Goal: Transaction & Acquisition: Purchase product/service

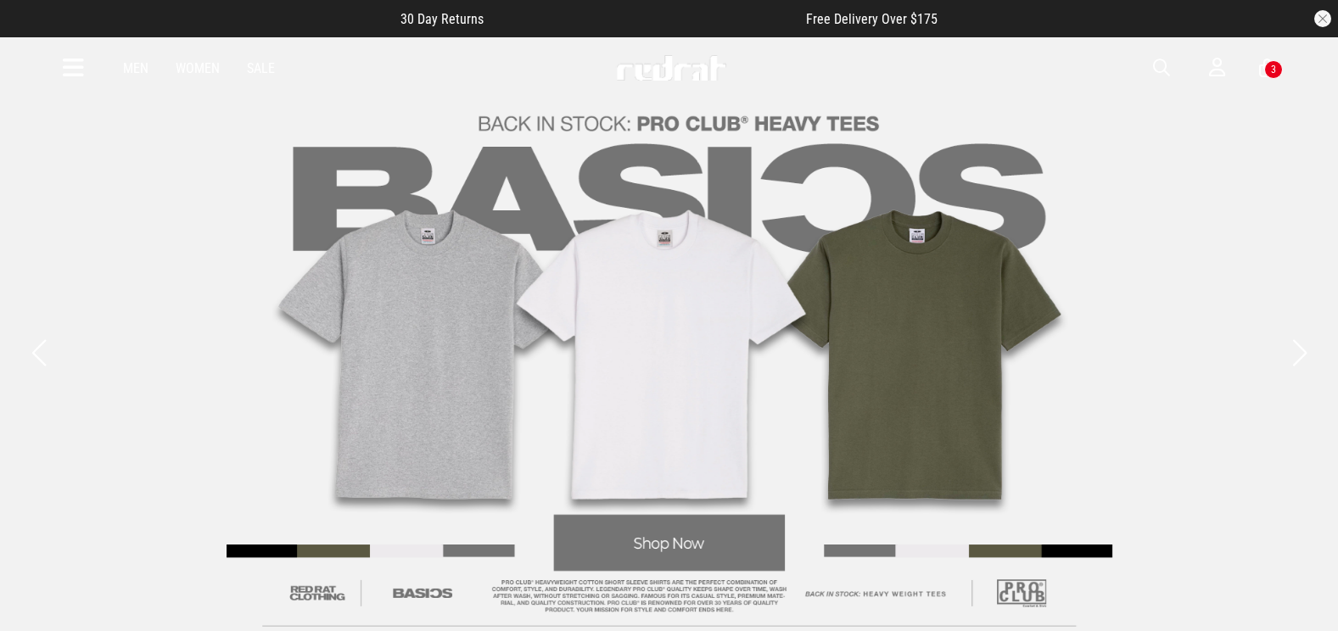
click at [64, 59] on icon at bounding box center [73, 68] width 21 height 28
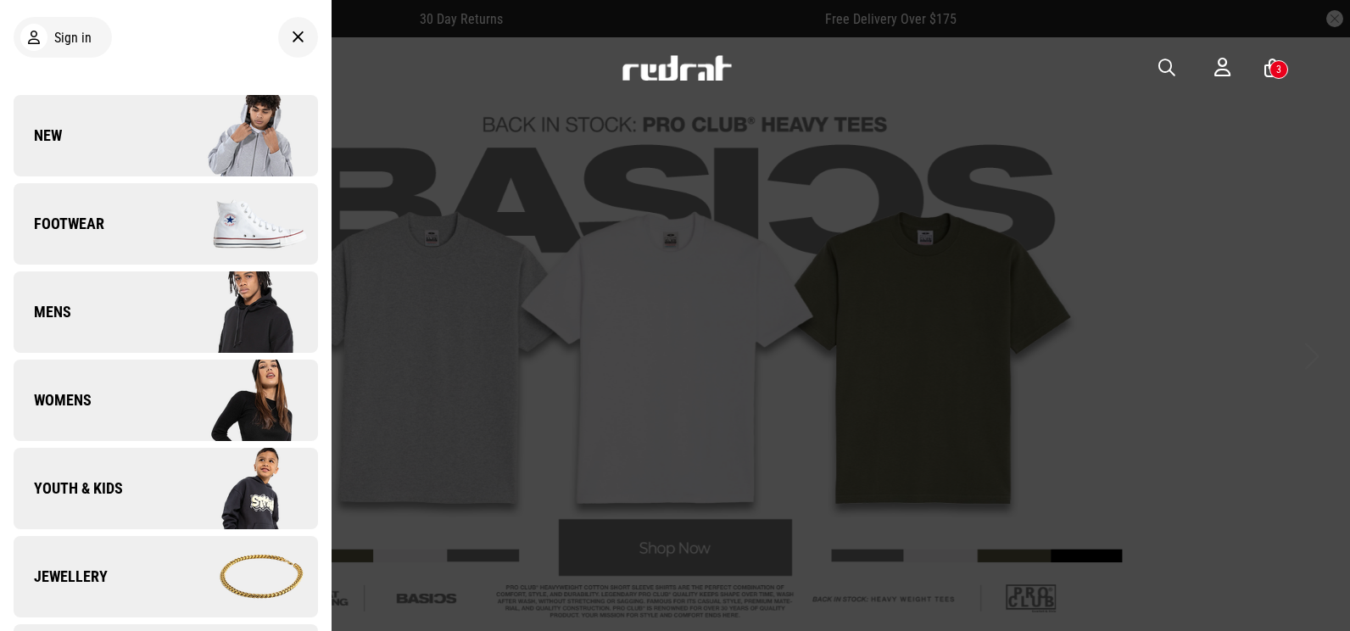
click at [109, 359] on li "Mens Back Mens" at bounding box center [166, 315] width 304 height 88
click at [108, 380] on link "Womens" at bounding box center [166, 400] width 304 height 81
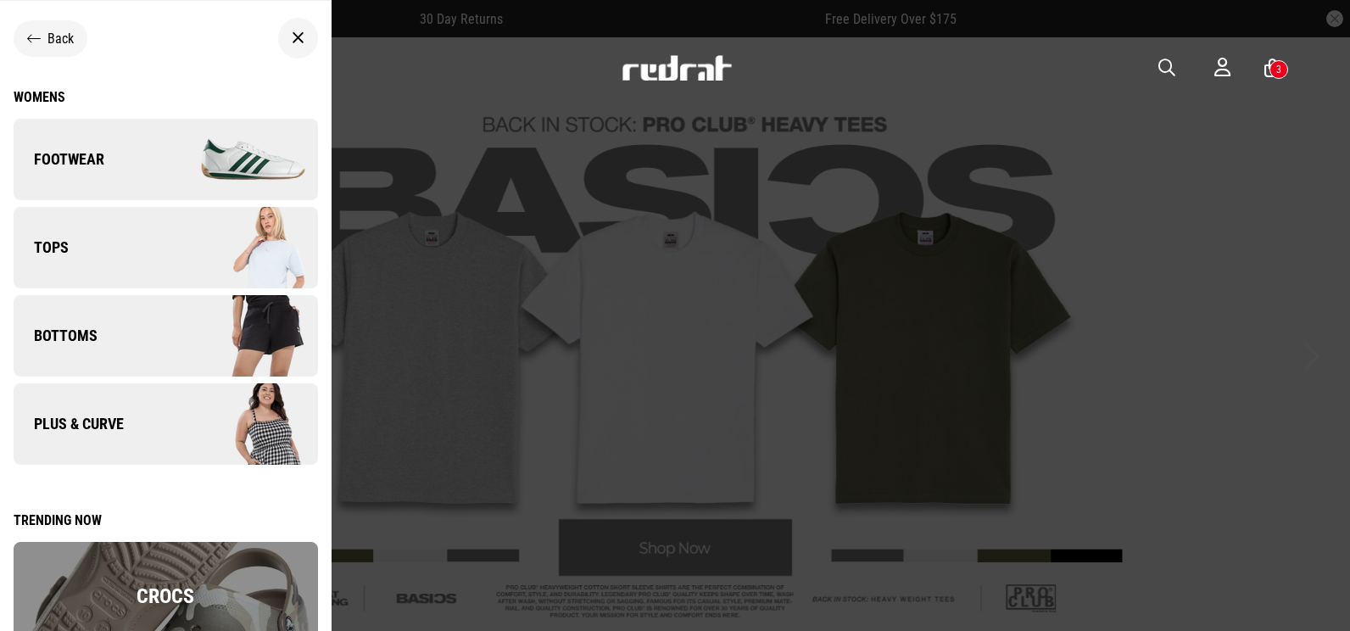
click at [172, 249] on img at bounding box center [241, 247] width 152 height 85
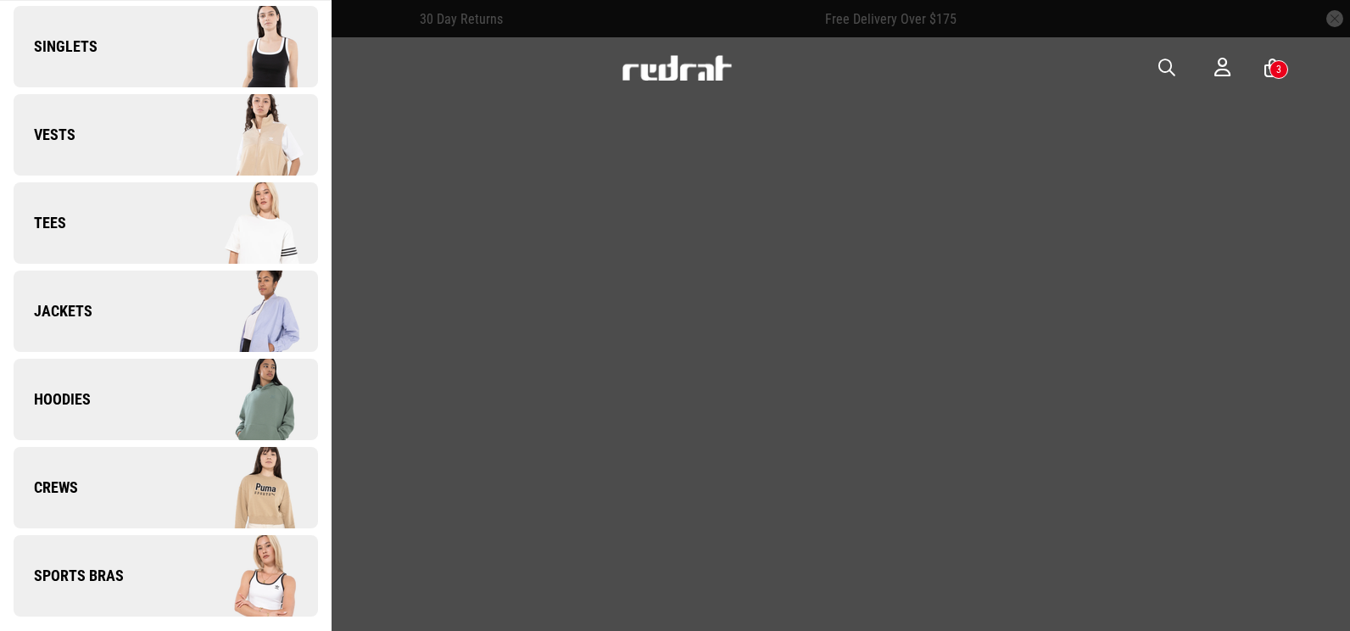
scroll to position [118, 0]
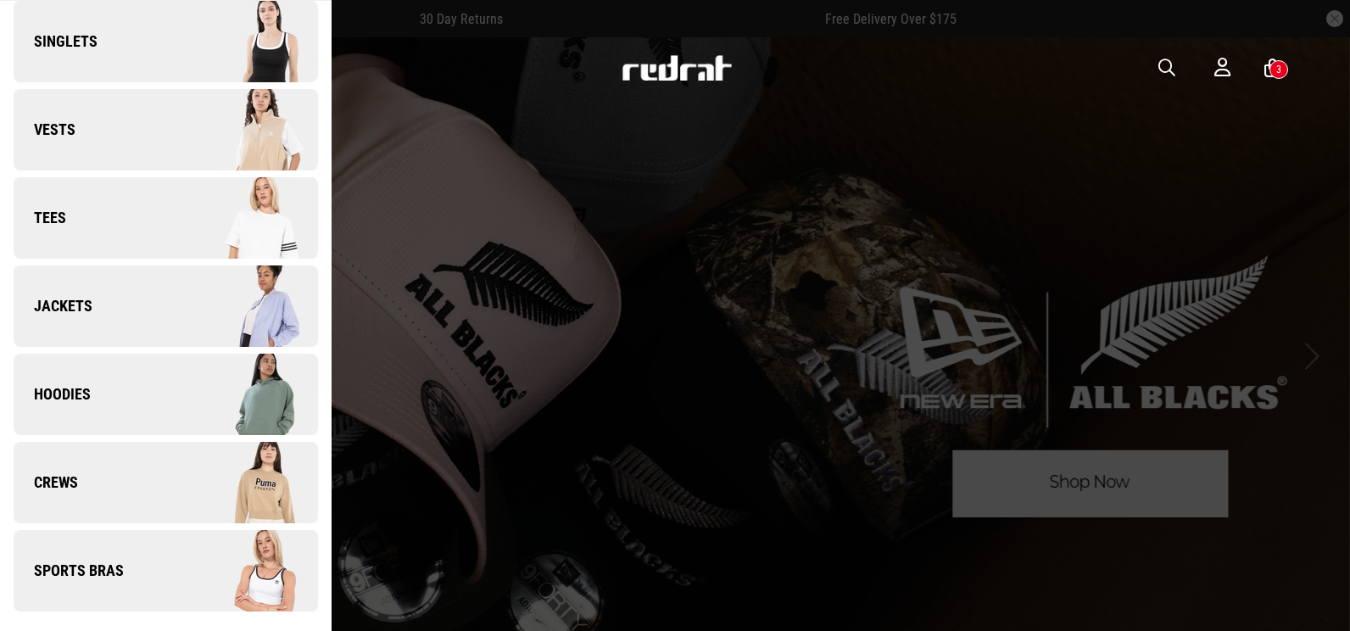
click at [1175, 64] on button "button" at bounding box center [1176, 68] width 34 height 20
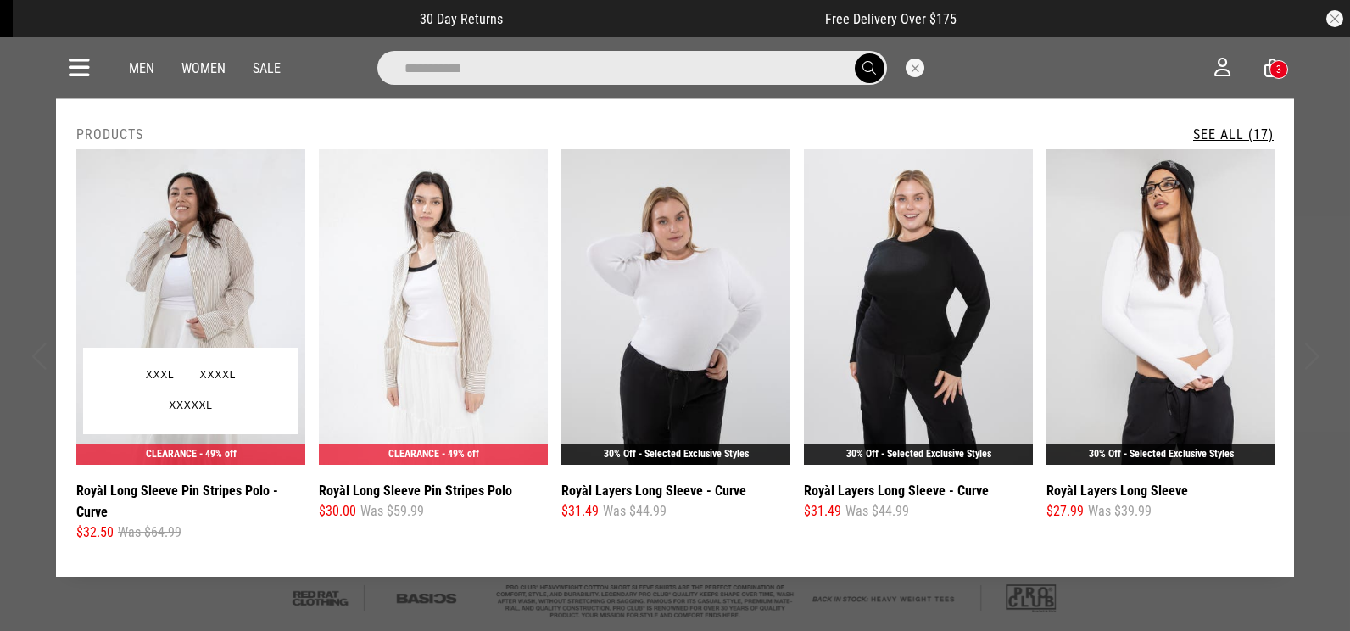
type input "**********"
click at [190, 235] on img at bounding box center [190, 307] width 229 height 316
